Goal: Navigation & Orientation: Find specific page/section

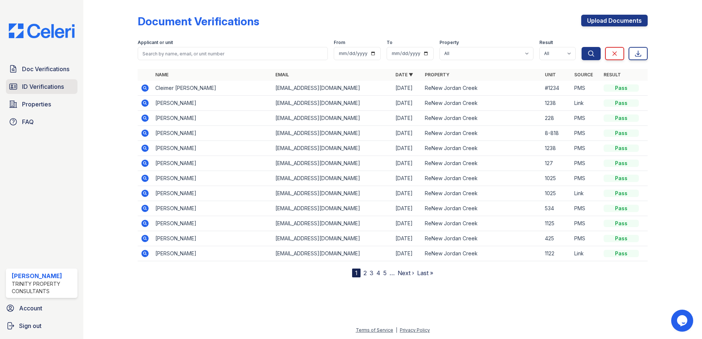
click at [48, 90] on span "ID Verifications" at bounding box center [43, 86] width 42 height 9
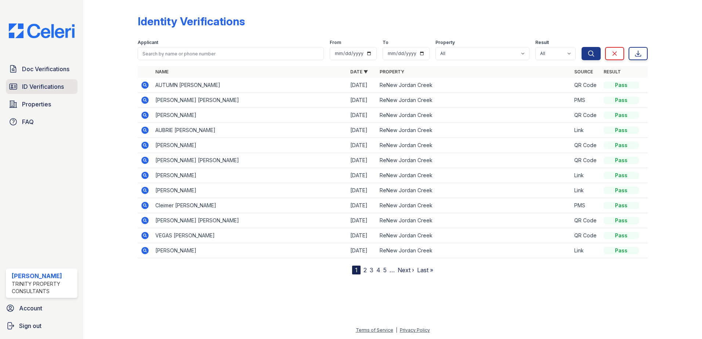
click at [47, 89] on span "ID Verifications" at bounding box center [43, 86] width 42 height 9
click at [32, 87] on span "ID Verifications" at bounding box center [43, 86] width 42 height 9
click at [31, 70] on span "Doc Verifications" at bounding box center [45, 69] width 47 height 9
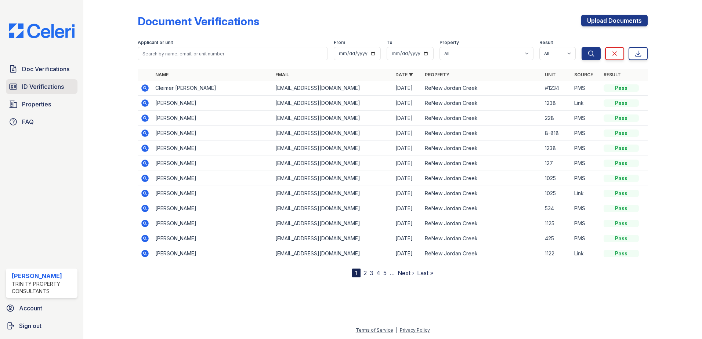
click at [33, 83] on span "ID Verifications" at bounding box center [43, 86] width 42 height 9
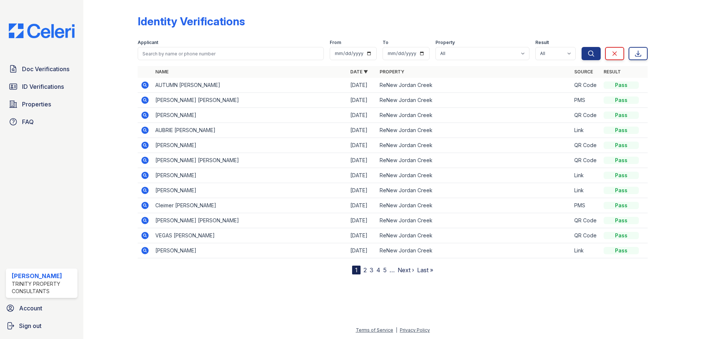
click at [33, 83] on span "ID Verifications" at bounding box center [43, 86] width 42 height 9
